Goal: Find specific page/section: Find specific page/section

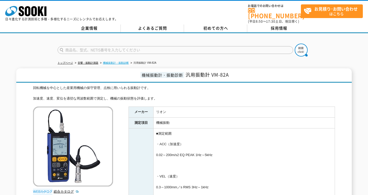
click at [116, 61] on link "機械振動計・振動診断" at bounding box center [116, 62] width 26 height 3
